Goal: Task Accomplishment & Management: Use online tool/utility

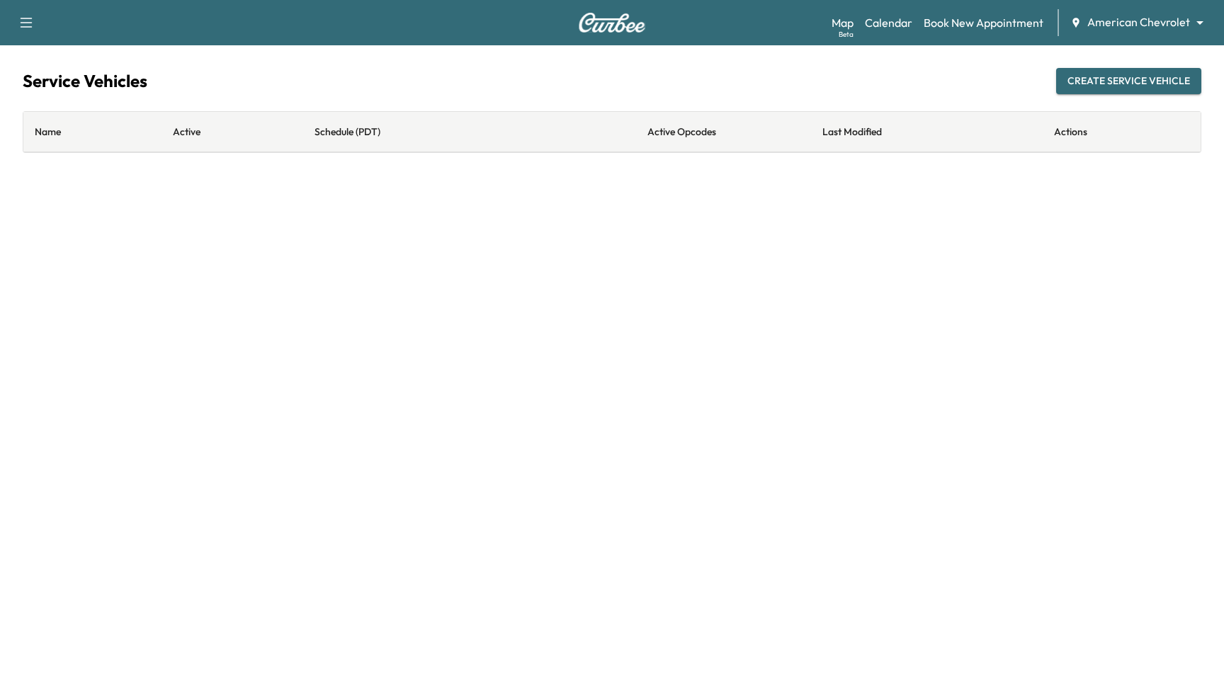
click at [1149, 18] on body "Support Log Out Map Beta Calendar Book New Appointment American Chevrolet *****…" at bounding box center [612, 340] width 1224 height 681
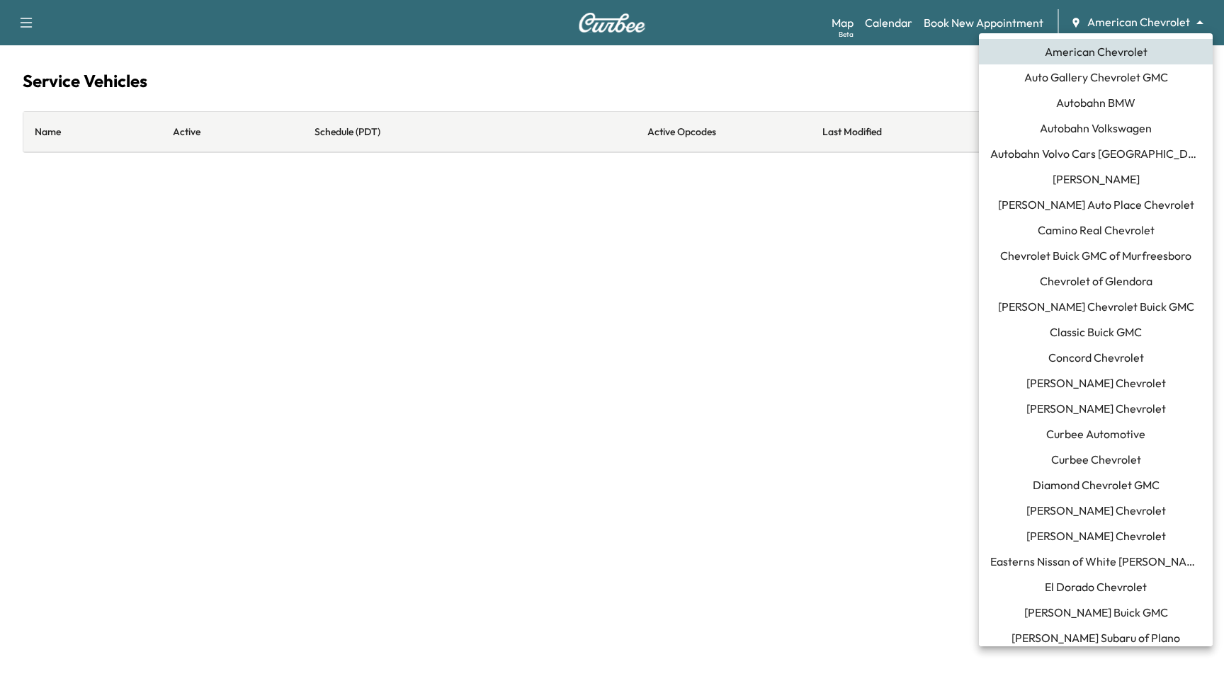
click at [1120, 464] on span "Curbee Chevrolet" at bounding box center [1096, 459] width 90 height 17
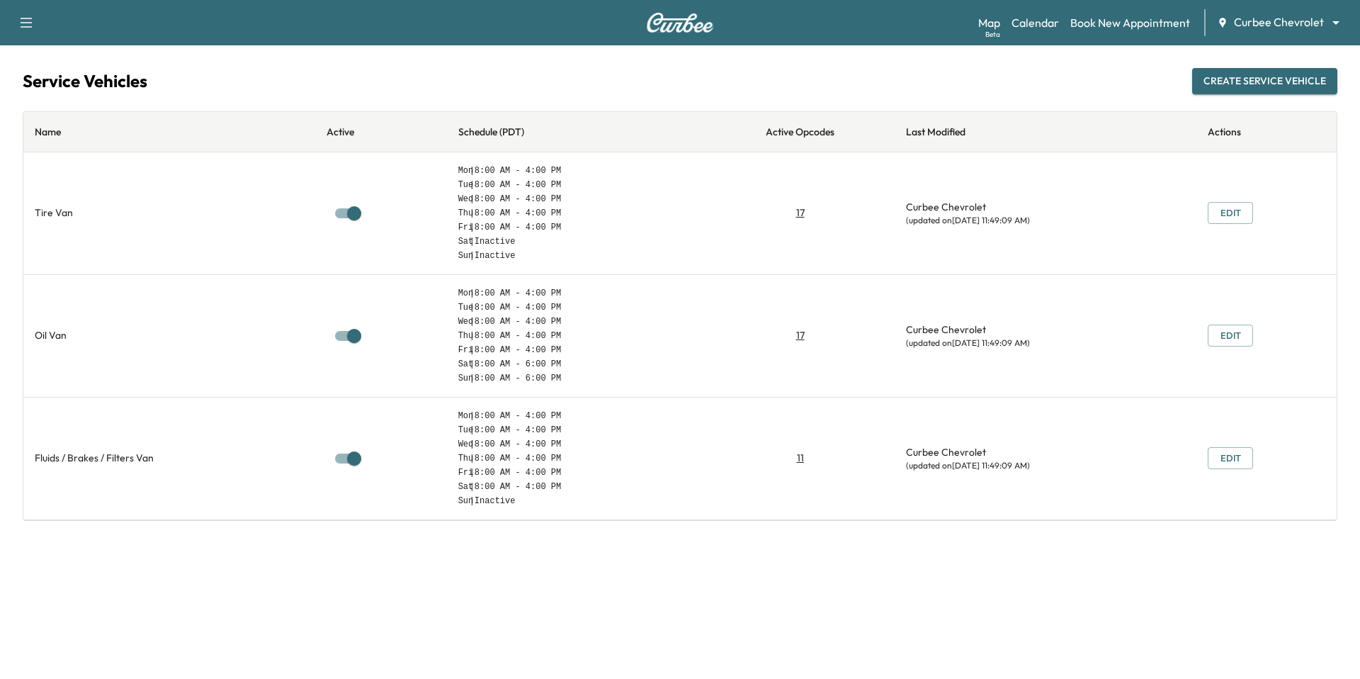
click at [1223, 84] on button "Create Service Vehicle" at bounding box center [1264, 81] width 145 height 26
